Goal: Information Seeking & Learning: Learn about a topic

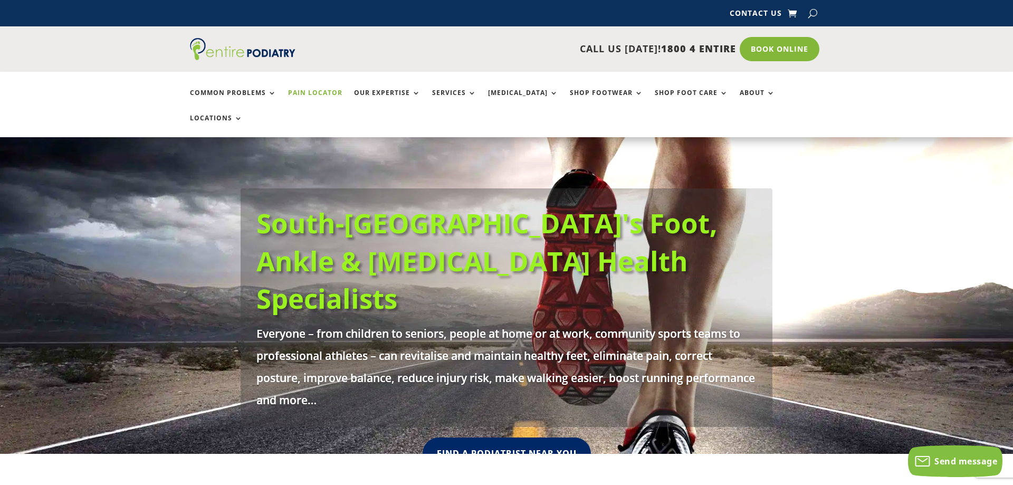
scroll to position [359, 0]
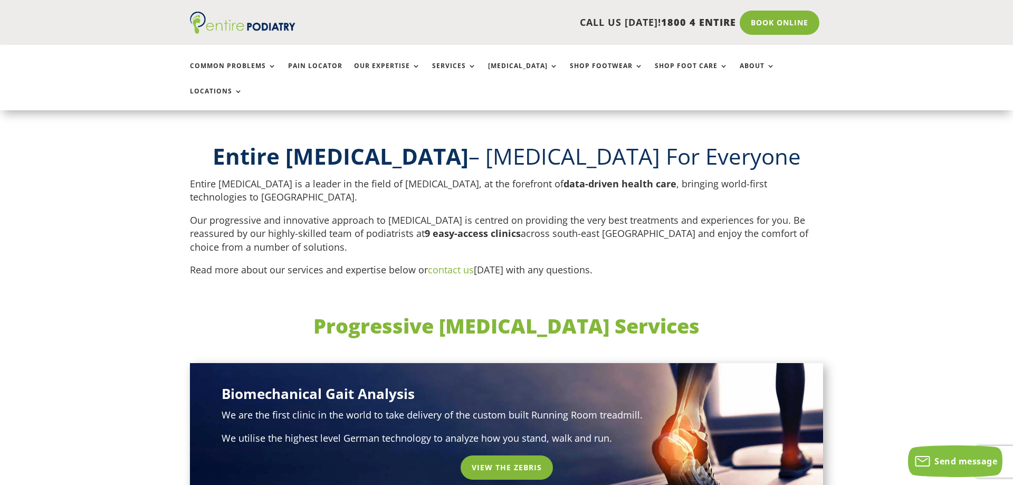
click at [237, 216] on p "Our progressive and innovative approach to [MEDICAL_DATA] is centred on providi…" at bounding box center [506, 239] width 633 height 50
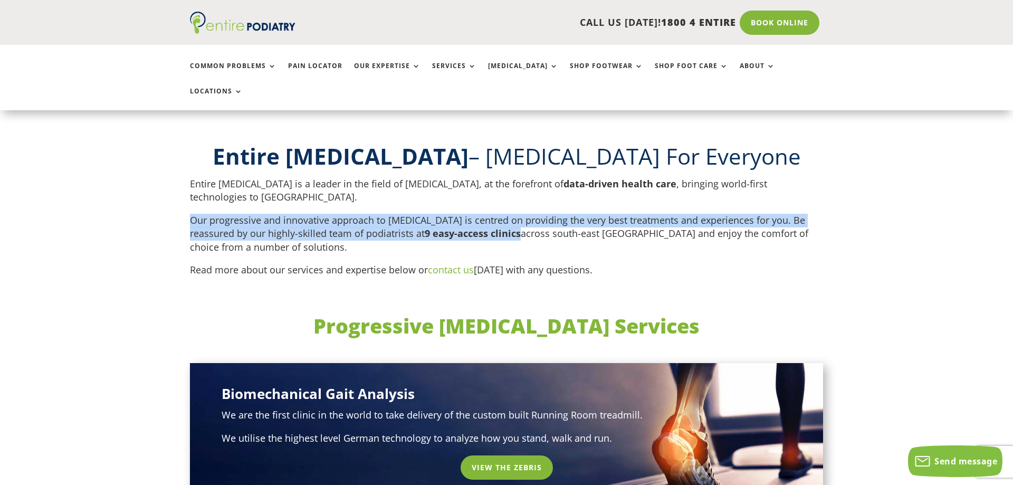
click at [237, 216] on p "Our progressive and innovative approach to [MEDICAL_DATA] is centred on providi…" at bounding box center [506, 239] width 633 height 50
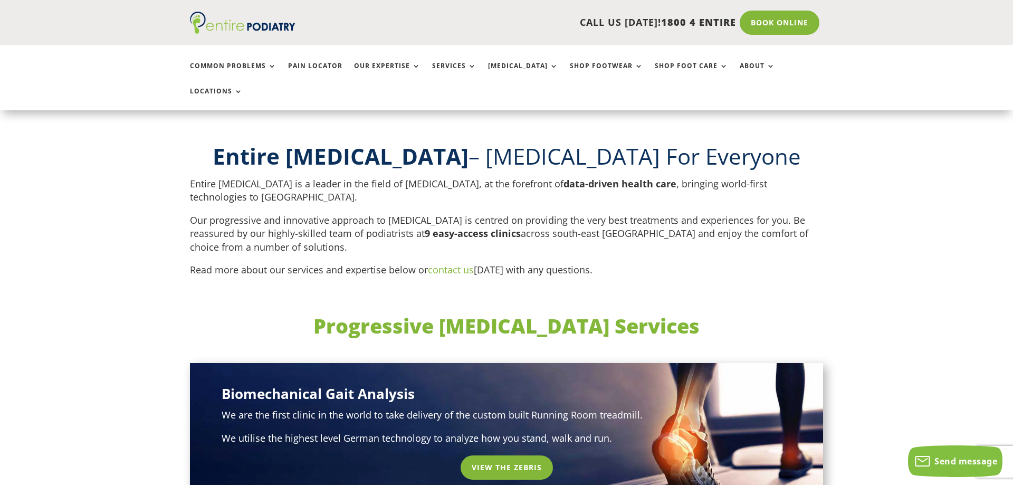
click at [745, 183] on p "Entire [MEDICAL_DATA] is a leader in the field of [MEDICAL_DATA], at the forefr…" at bounding box center [506, 195] width 633 height 36
drag, startPoint x: 750, startPoint y: 202, endPoint x: 699, endPoint y: 223, distance: 55.7
click at [748, 214] on p "Our progressive and innovative approach to [MEDICAL_DATA] is centred on providi…" at bounding box center [506, 239] width 633 height 50
click at [681, 224] on p "Our progressive and innovative approach to [MEDICAL_DATA] is centred on providi…" at bounding box center [506, 239] width 633 height 50
click at [670, 234] on p "Our progressive and innovative approach to [MEDICAL_DATA] is centred on providi…" at bounding box center [506, 239] width 633 height 50
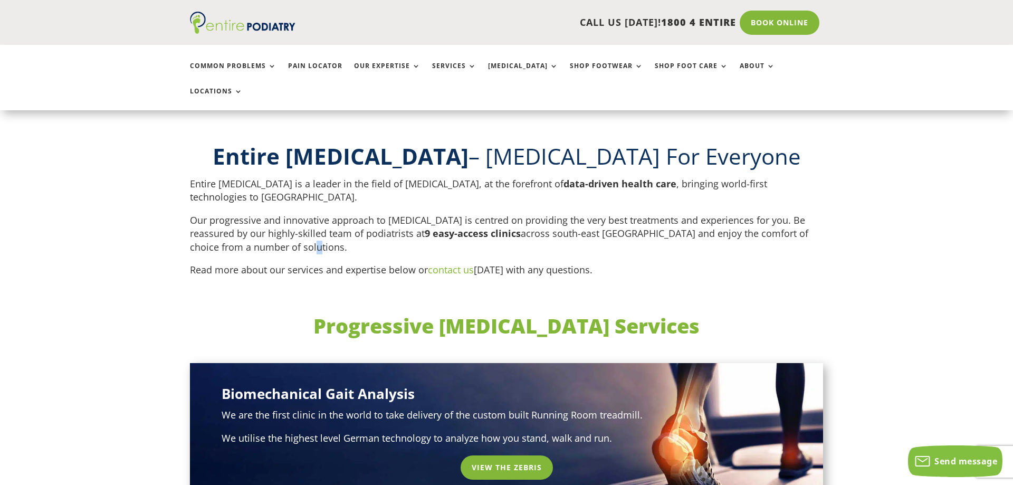
click at [670, 235] on p "Our progressive and innovative approach to [MEDICAL_DATA] is centred on providi…" at bounding box center [506, 239] width 633 height 50
click at [675, 214] on p "Our progressive and innovative approach to [MEDICAL_DATA] is centred on providi…" at bounding box center [506, 239] width 633 height 50
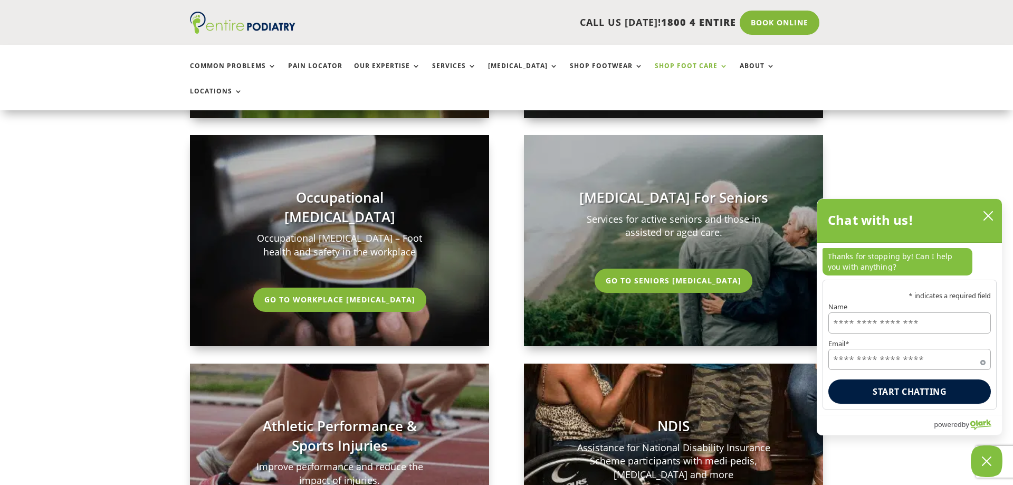
scroll to position [1884, 0]
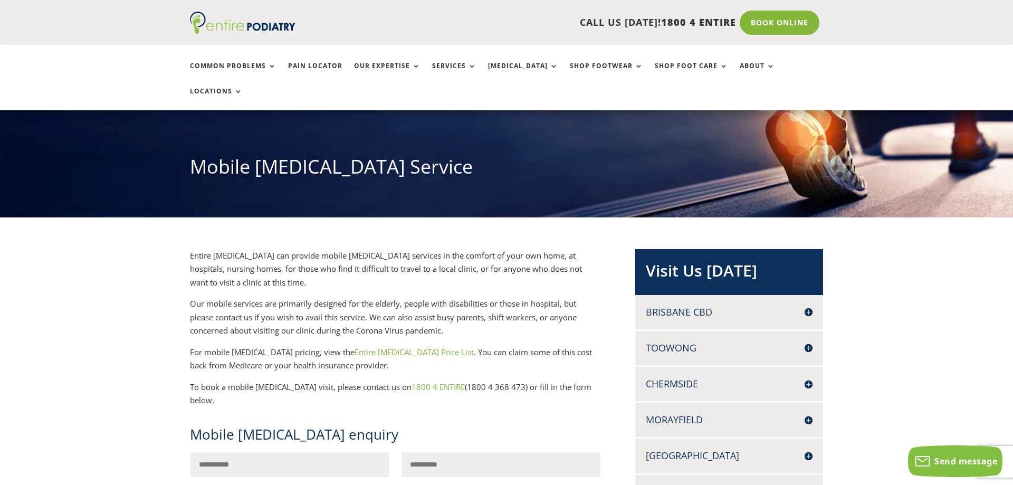
scroll to position [90, 0]
click at [391, 254] on p "Entire Podiatry can provide mobile podiatry services in the comfort of your own…" at bounding box center [395, 273] width 411 height 49
click at [529, 346] on p "For mobile podiatry pricing, view the Entire Podiatry Price List . You can clai…" at bounding box center [395, 363] width 411 height 35
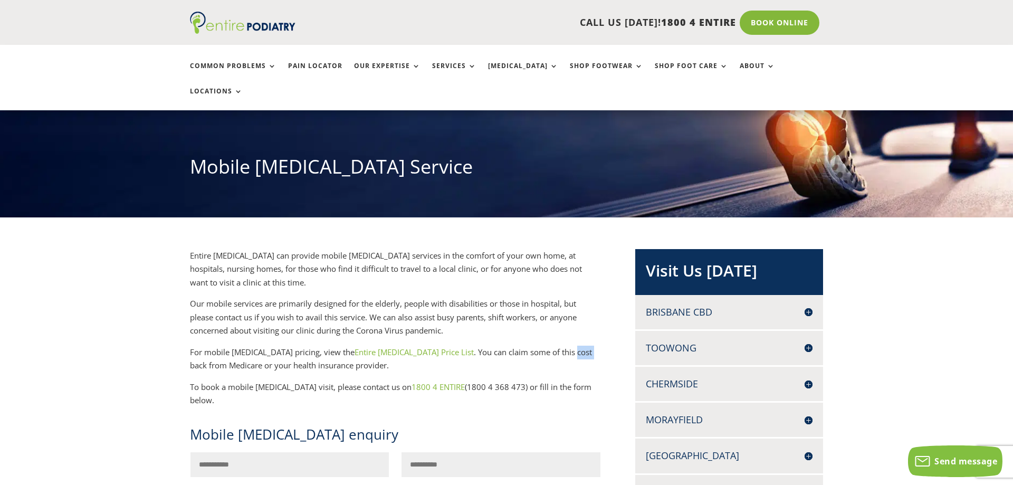
click at [529, 346] on p "For mobile podiatry pricing, view the Entire Podiatry Price List . You can clai…" at bounding box center [395, 363] width 411 height 35
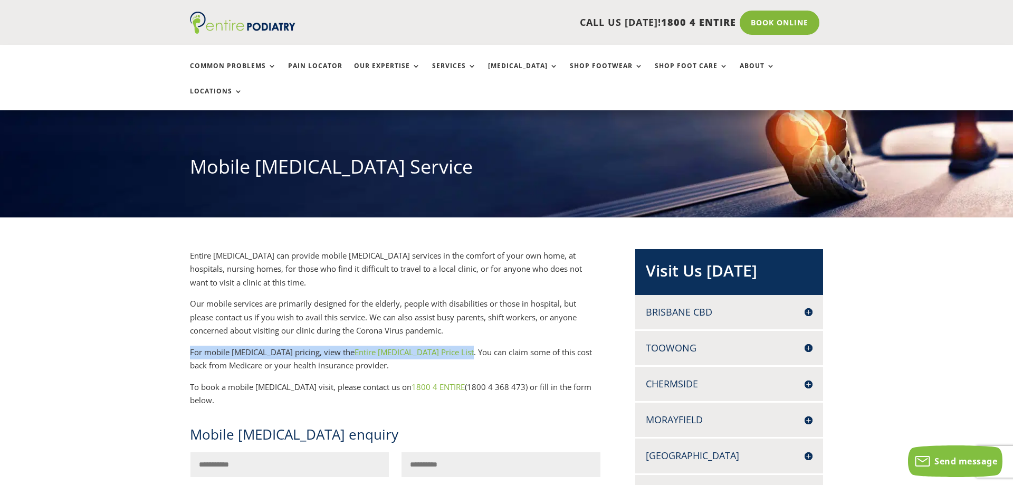
click at [529, 346] on p "For mobile podiatry pricing, view the Entire Podiatry Price List . You can clai…" at bounding box center [395, 363] width 411 height 35
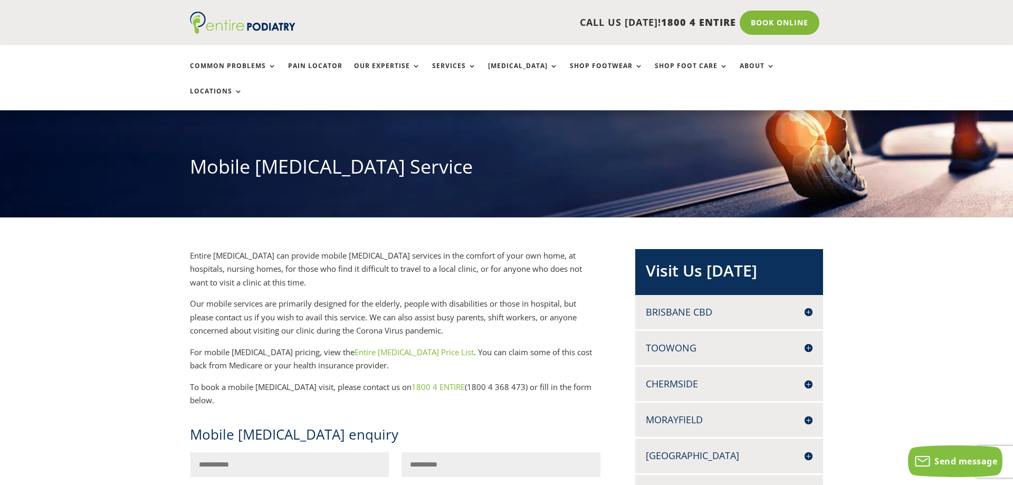
click at [522, 297] on p "Our mobile services are primarily designed for the elderly, people with disabil…" at bounding box center [395, 321] width 411 height 49
